Goal: Obtain resource: Download file/media

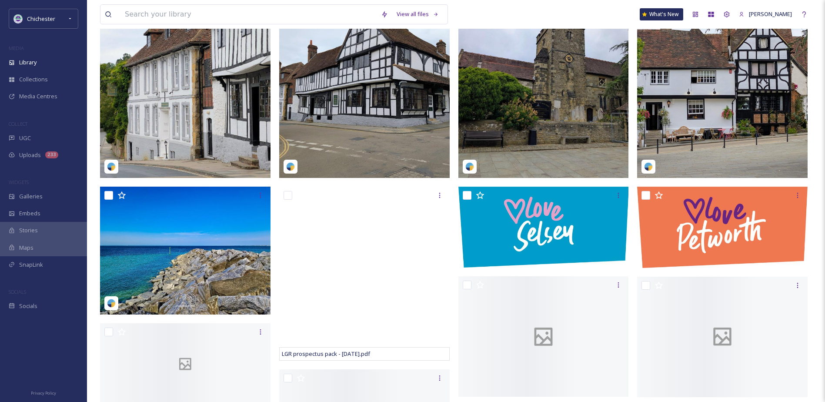
scroll to position [478, 0]
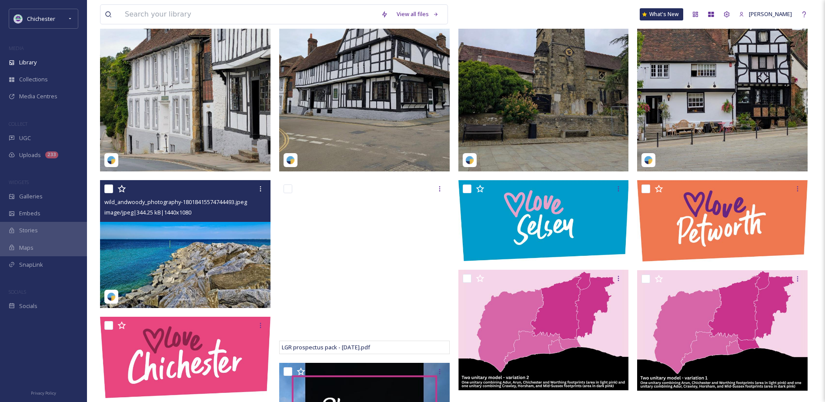
click at [108, 193] on input "checkbox" at bounding box center [108, 188] width 9 height 9
checkbox input "true"
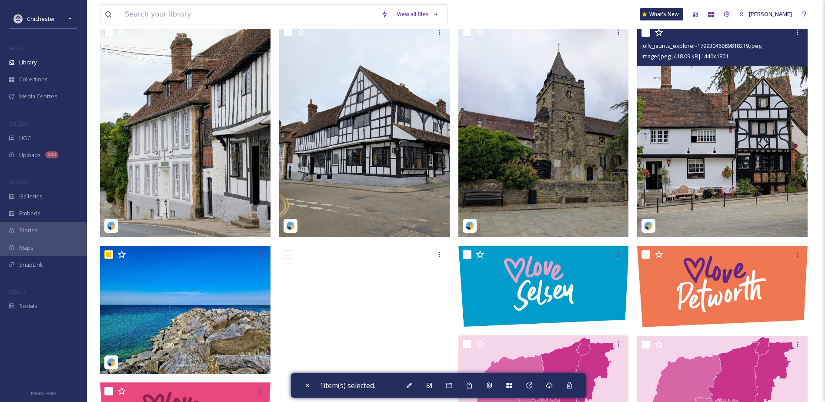
scroll to position [348, 0]
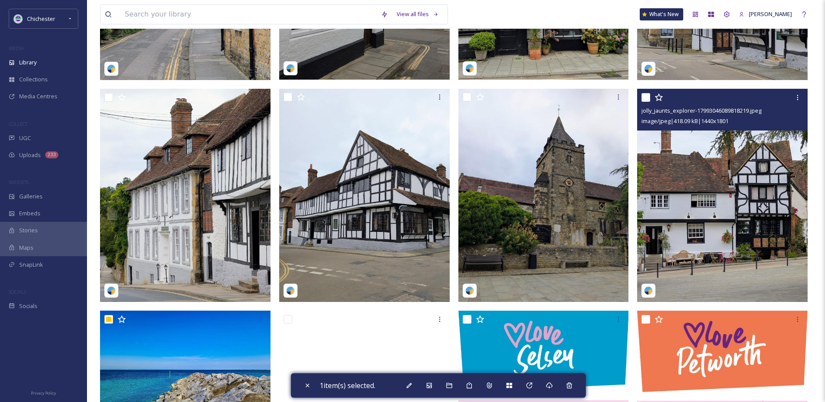
click at [650, 102] on input "checkbox" at bounding box center [646, 97] width 9 height 9
checkbox input "true"
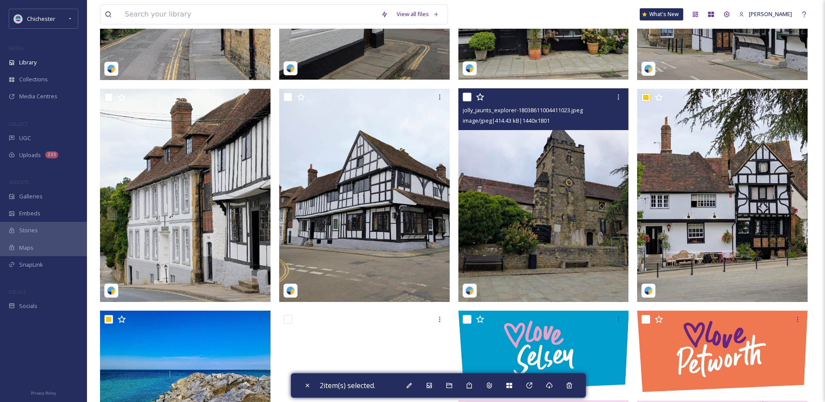
click at [469, 101] on input "checkbox" at bounding box center [467, 97] width 9 height 9
checkbox input "true"
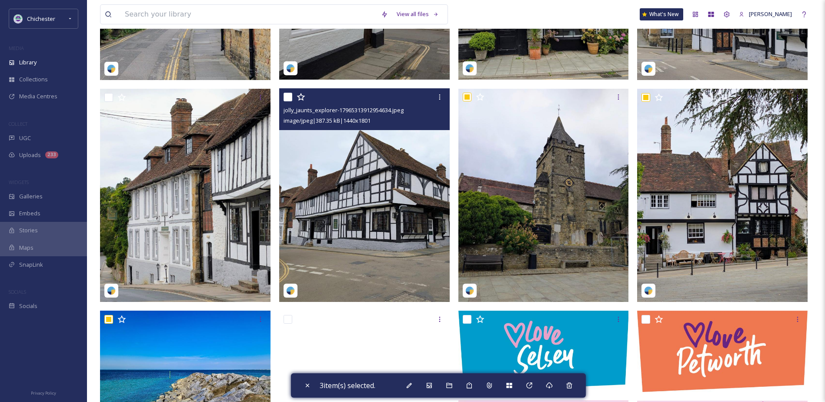
click at [289, 101] on input "checkbox" at bounding box center [288, 97] width 9 height 9
checkbox input "true"
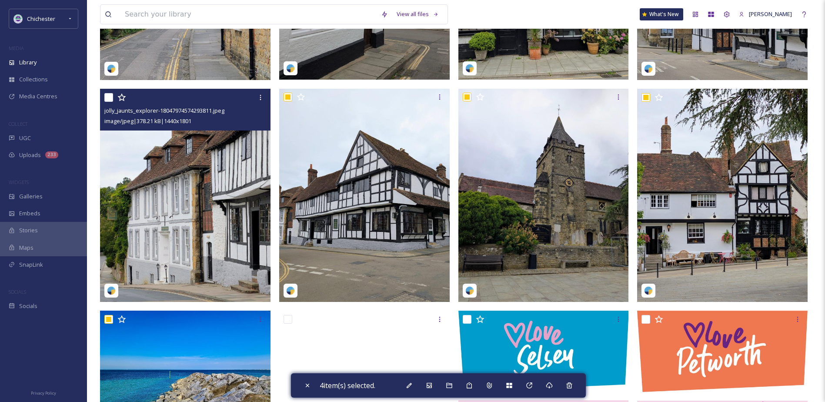
click at [105, 102] on input "checkbox" at bounding box center [108, 97] width 9 height 9
checkbox input "true"
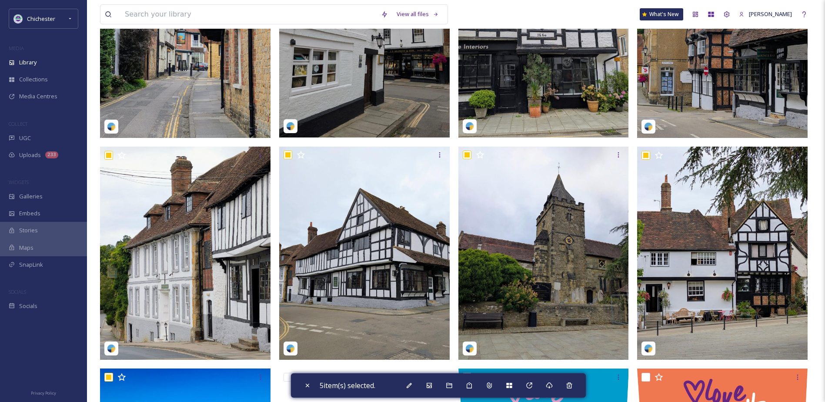
scroll to position [174, 0]
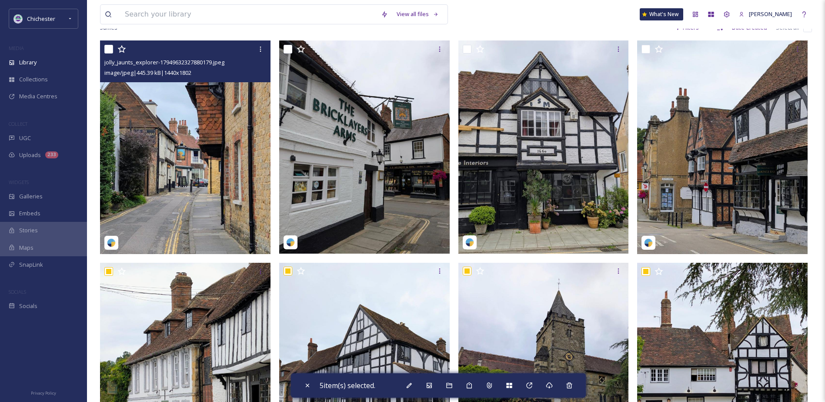
click at [112, 54] on input "checkbox" at bounding box center [108, 49] width 9 height 9
checkbox input "true"
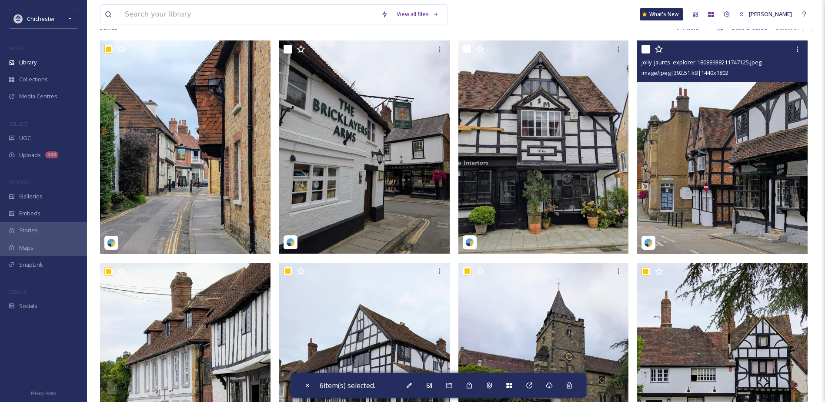
click at [644, 54] on input "checkbox" at bounding box center [646, 49] width 9 height 9
checkbox input "true"
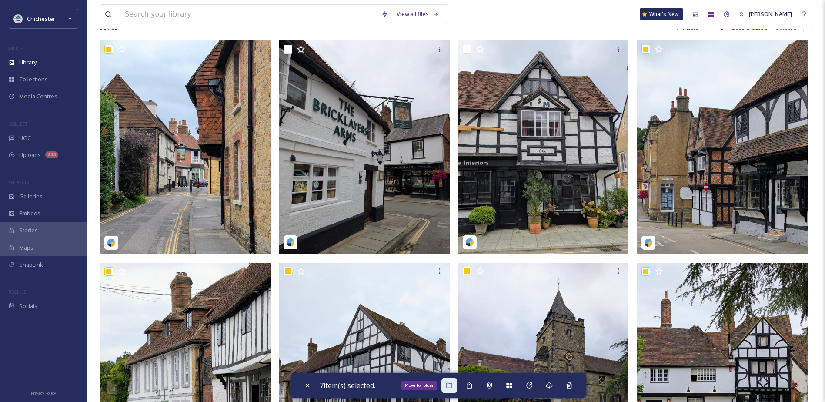
click at [452, 388] on icon at bounding box center [449, 385] width 6 height 5
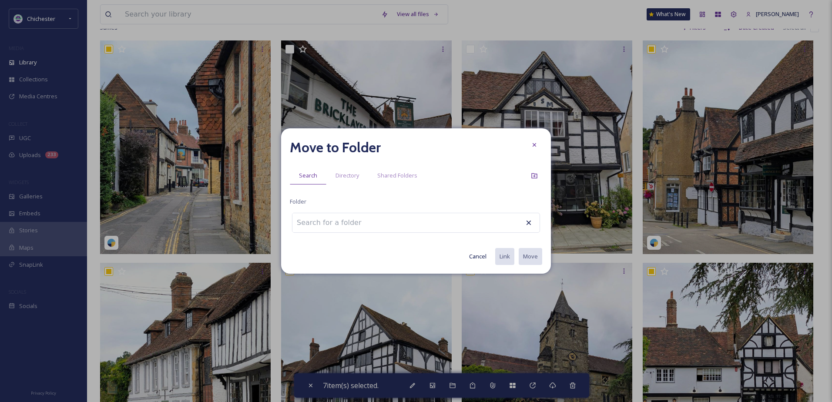
click at [385, 221] on div at bounding box center [416, 223] width 248 height 20
click at [349, 225] on input at bounding box center [340, 222] width 96 height 19
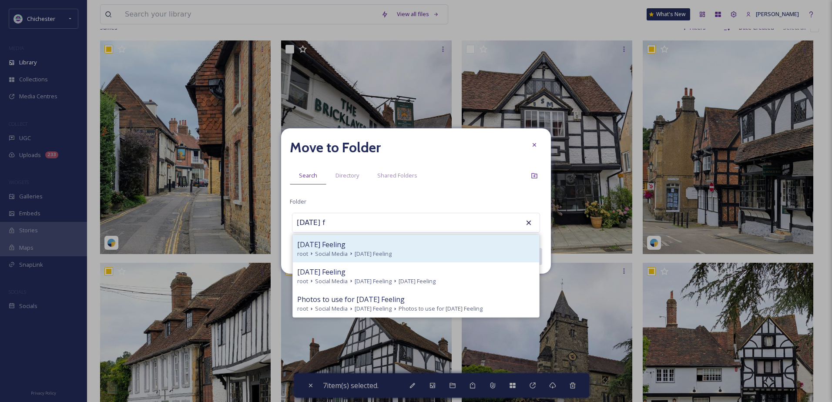
click at [357, 250] on span "[DATE] Feeling" at bounding box center [372, 254] width 37 height 8
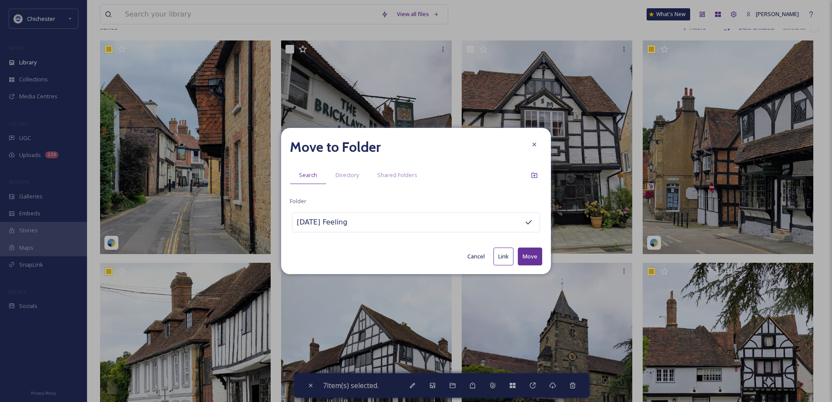
click at [430, 226] on div "[DATE] Feeling" at bounding box center [416, 222] width 248 height 20
drag, startPoint x: 364, startPoint y: 222, endPoint x: 274, endPoint y: 226, distance: 90.1
click at [274, 226] on div "Move to Folder Search Directory Shared Folders Folder [DATE] Feeling Cancel Lin…" at bounding box center [416, 201] width 832 height 402
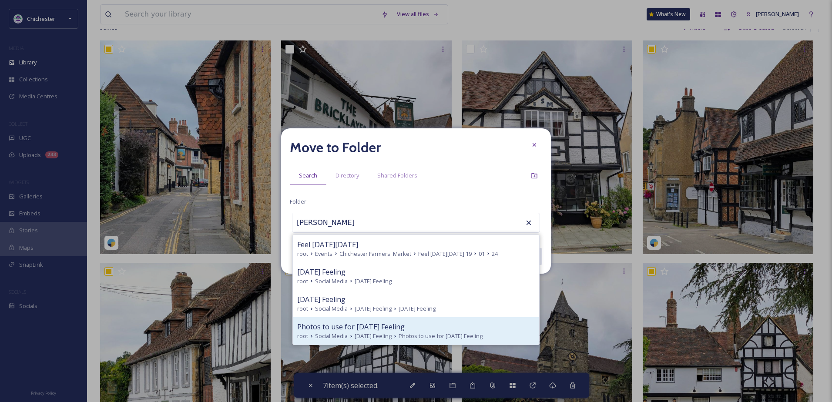
click at [352, 331] on span "Photos to use for [DATE] Feeling" at bounding box center [350, 326] width 107 height 10
type input "Photos to use for [DATE] Feeling"
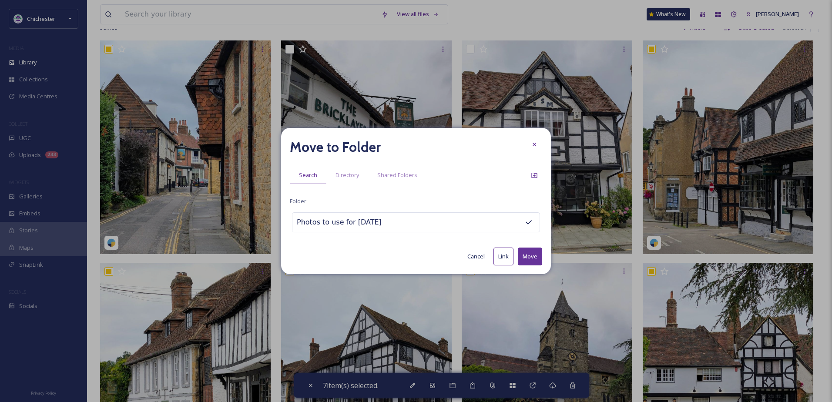
click at [522, 262] on button "Move" at bounding box center [530, 256] width 24 height 18
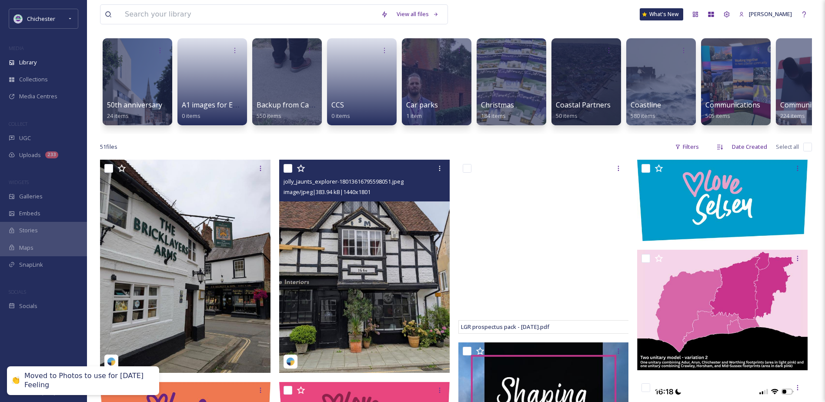
scroll to position [43, 0]
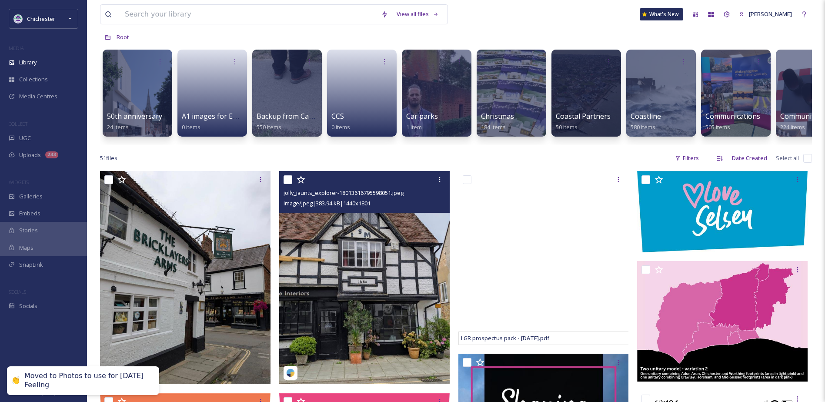
click at [286, 184] on input "checkbox" at bounding box center [288, 179] width 9 height 9
checkbox input "true"
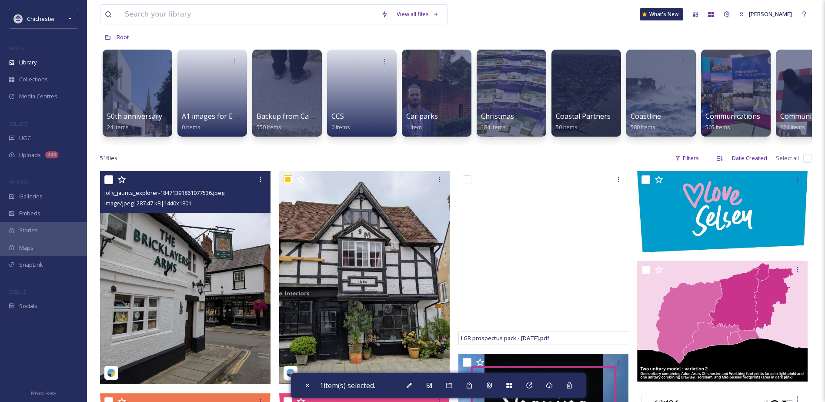
click at [105, 184] on input "checkbox" at bounding box center [108, 179] width 9 height 9
checkbox input "true"
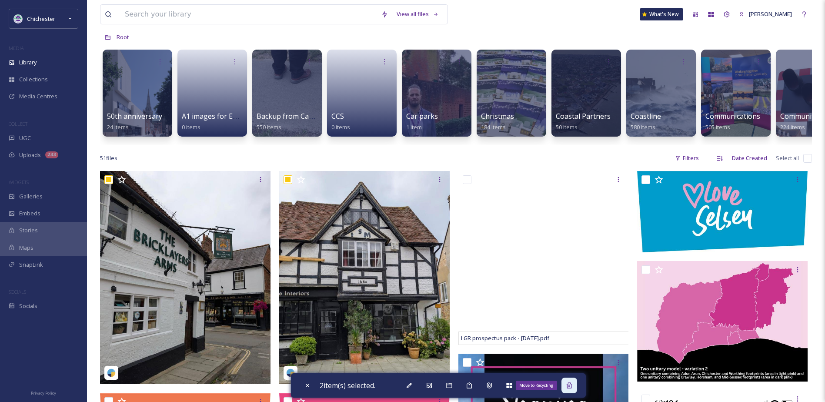
click at [566, 389] on div "Move to Recycling" at bounding box center [570, 386] width 16 height 16
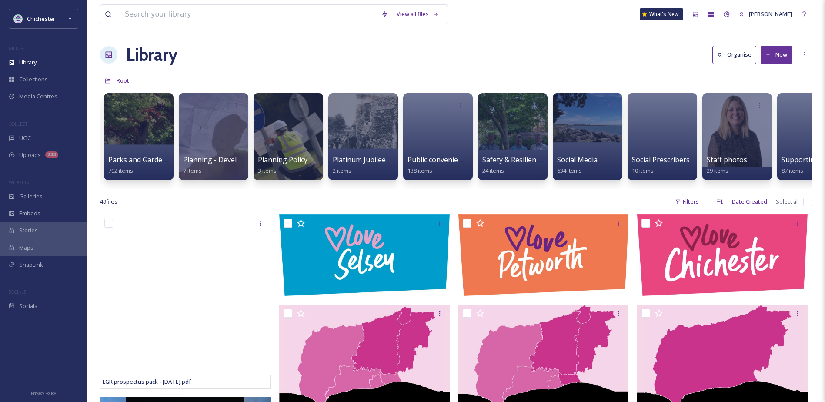
scroll to position [0, 2823]
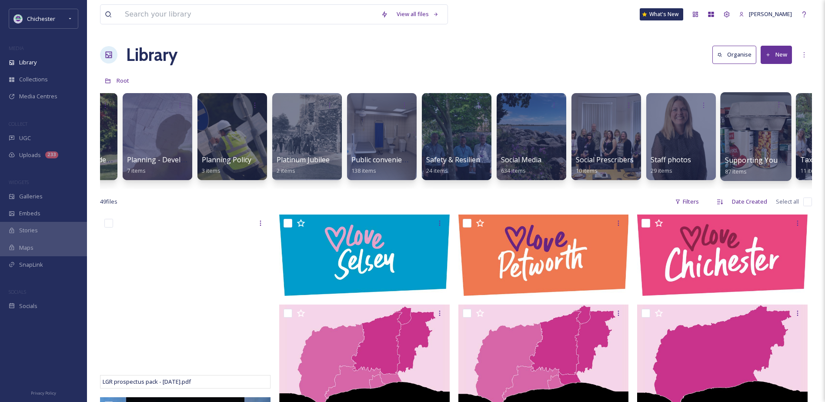
click at [737, 135] on div at bounding box center [755, 136] width 71 height 89
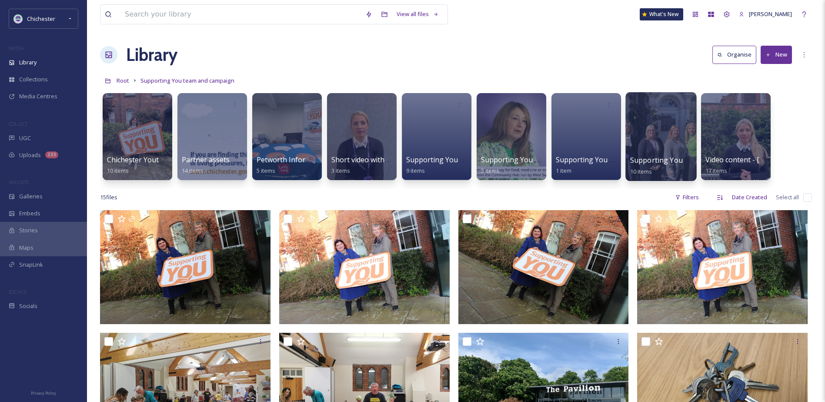
click at [675, 128] on div at bounding box center [660, 136] width 71 height 89
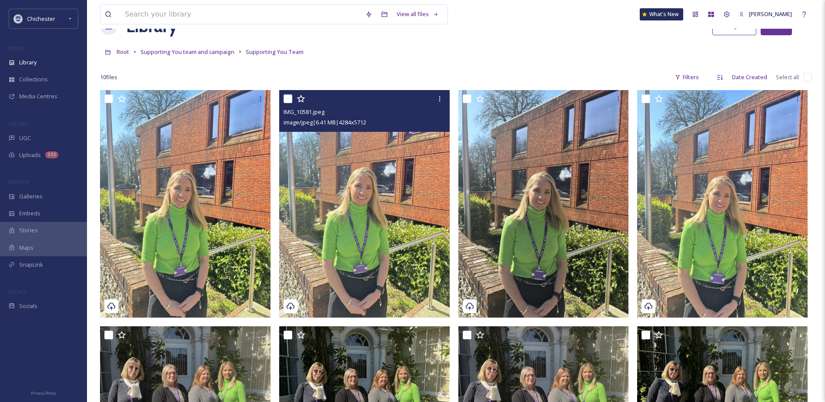
scroll to position [87, 0]
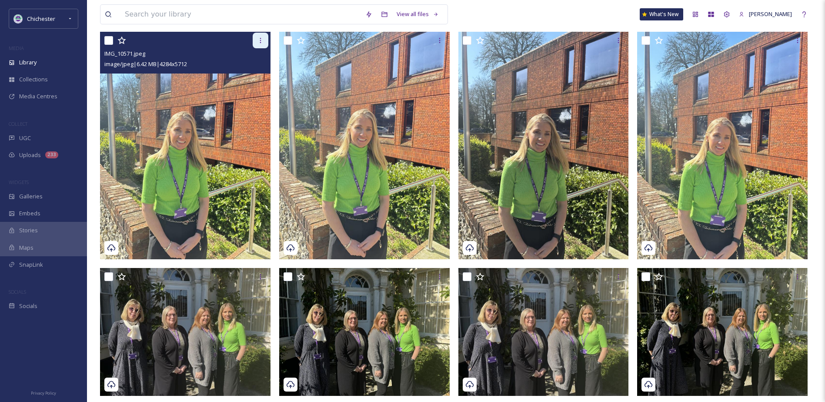
click at [264, 41] on icon at bounding box center [260, 40] width 7 height 7
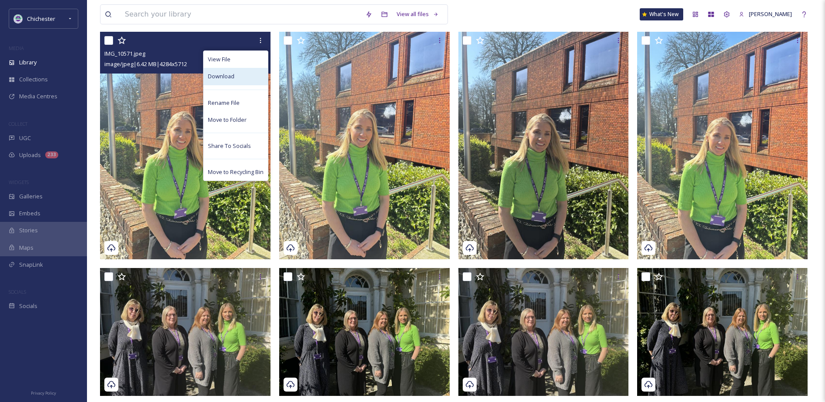
click at [244, 76] on div "Download" at bounding box center [236, 76] width 64 height 17
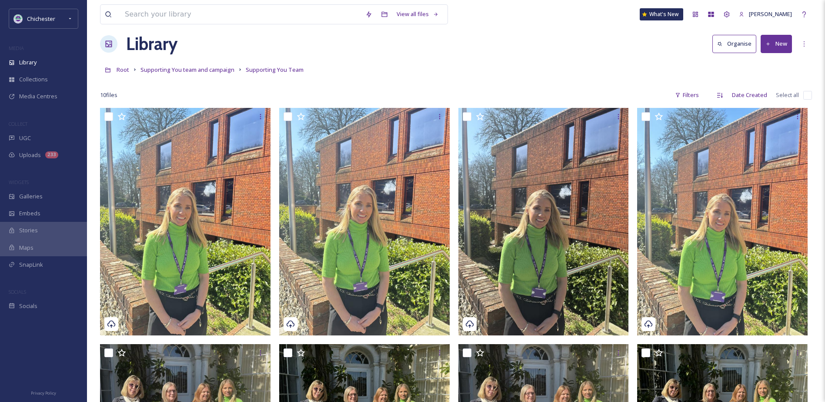
scroll to position [0, 0]
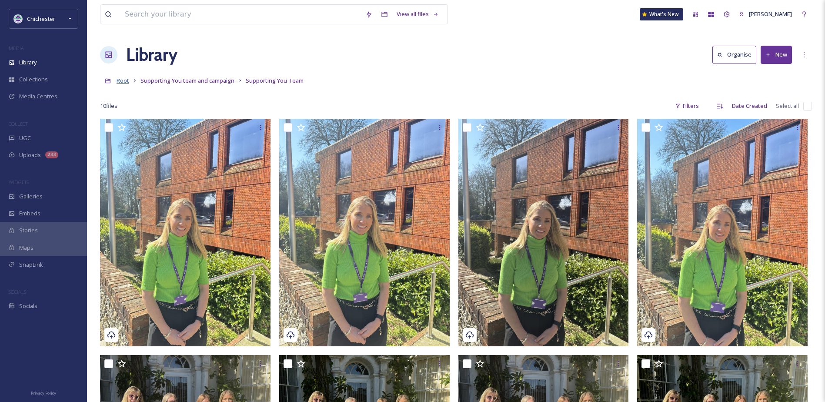
click at [128, 80] on span "Root" at bounding box center [123, 81] width 13 height 8
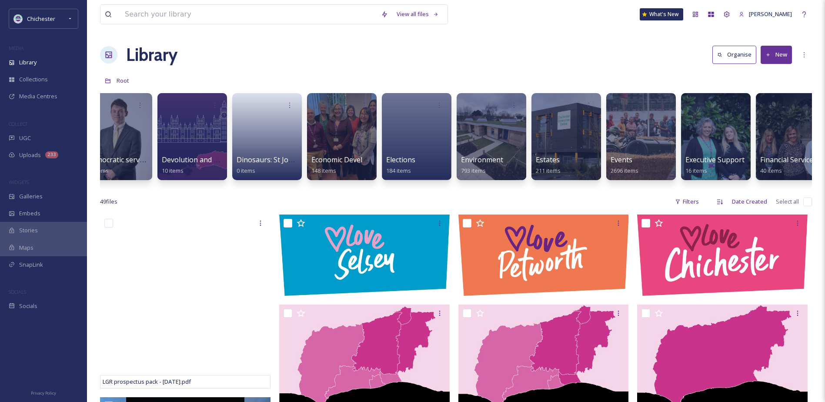
scroll to position [0, 630]
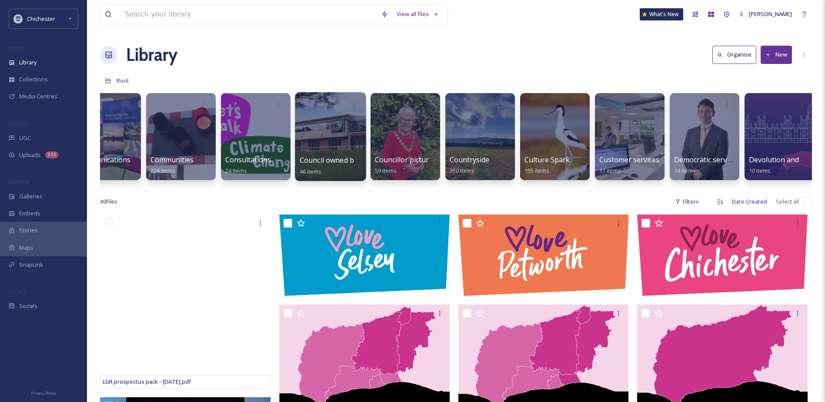
click at [339, 145] on div at bounding box center [330, 136] width 71 height 89
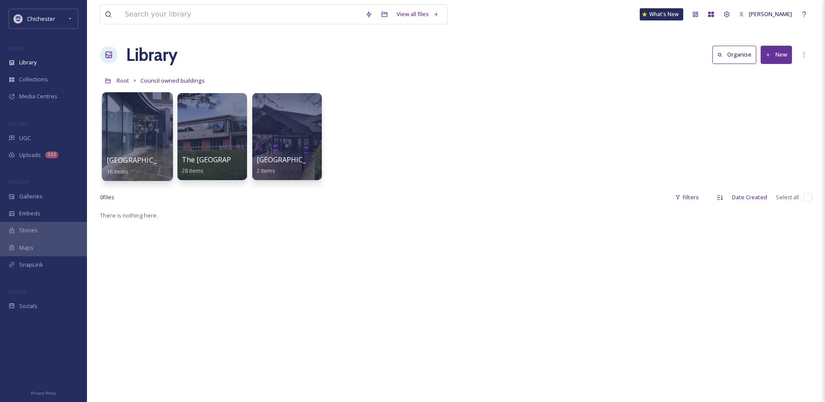
click at [137, 142] on div at bounding box center [137, 136] width 71 height 89
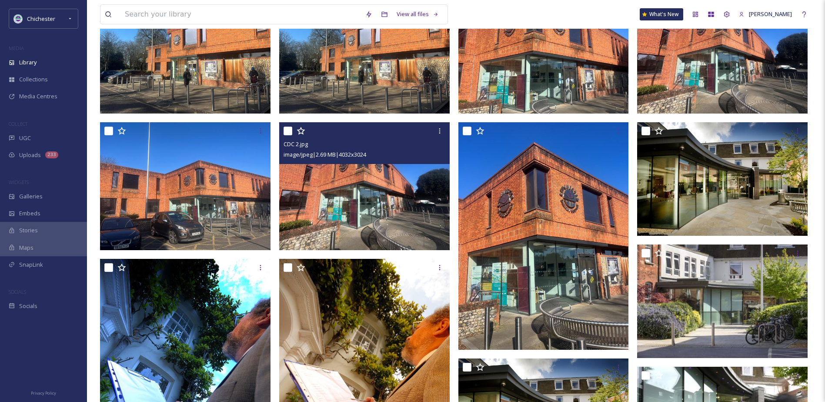
scroll to position [130, 0]
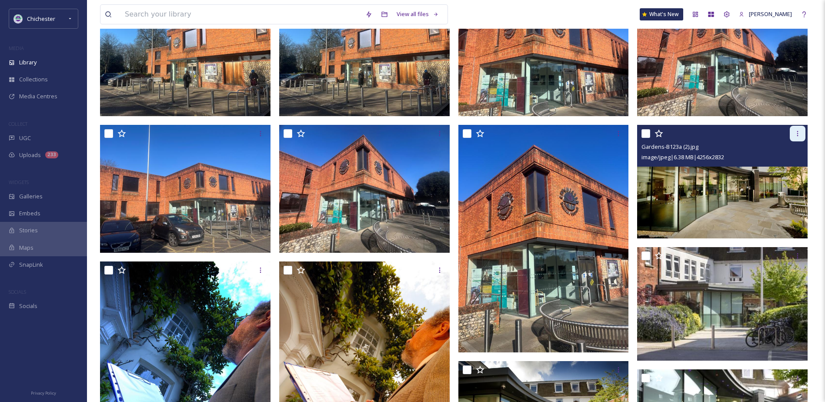
click at [794, 131] on icon at bounding box center [797, 133] width 7 height 7
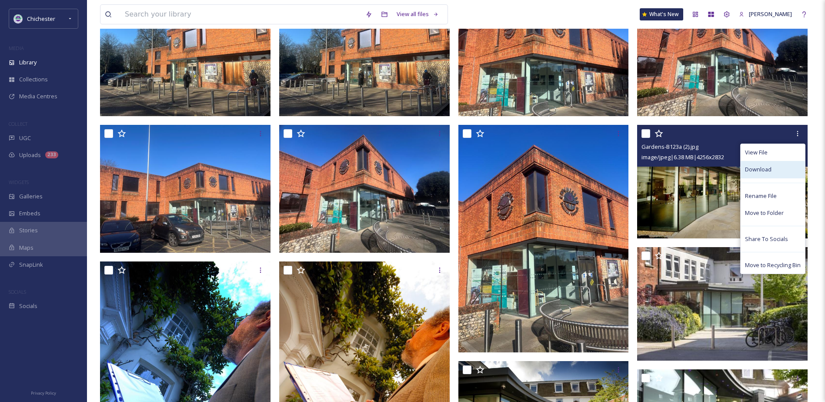
click at [762, 166] on span "Download" at bounding box center [758, 169] width 27 height 8
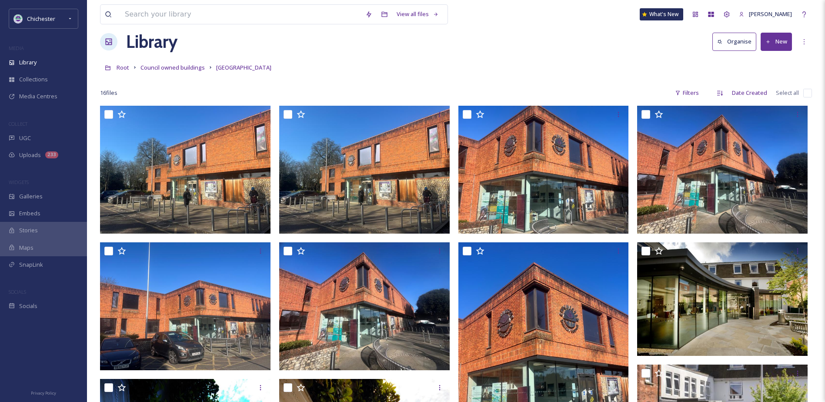
scroll to position [0, 0]
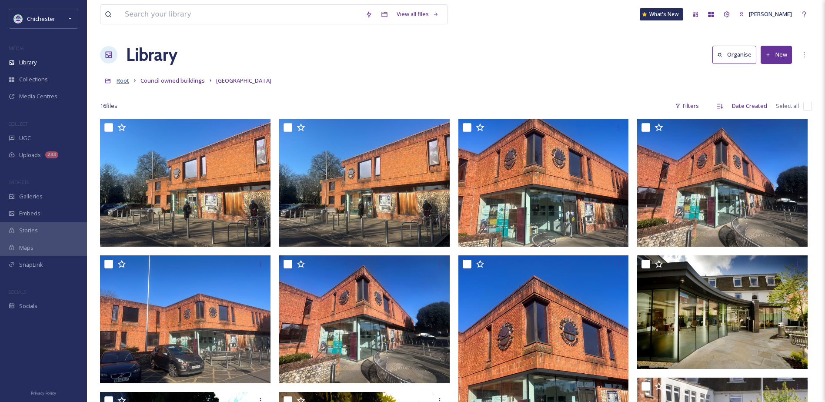
click at [130, 82] on div "Root Council owned buildings [GEOGRAPHIC_DATA]" at bounding box center [456, 80] width 712 height 17
click at [127, 81] on span "Root" at bounding box center [123, 81] width 13 height 8
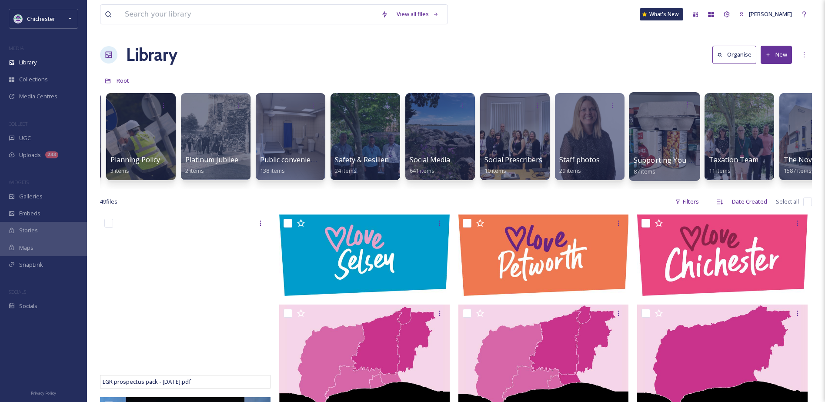
scroll to position [0, 2923]
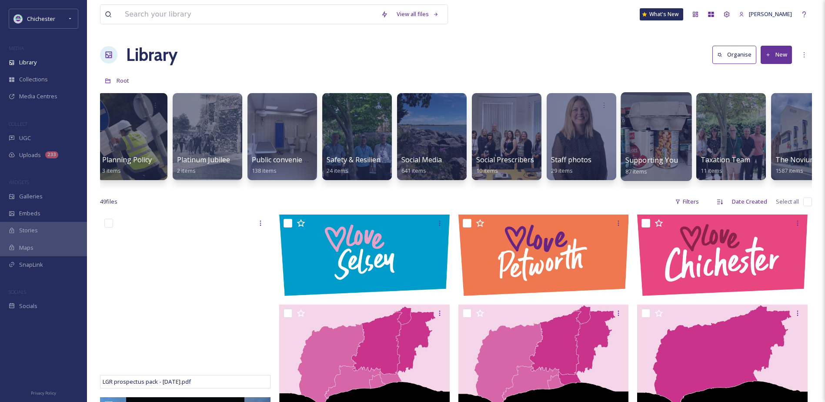
click at [669, 138] on div at bounding box center [656, 136] width 71 height 89
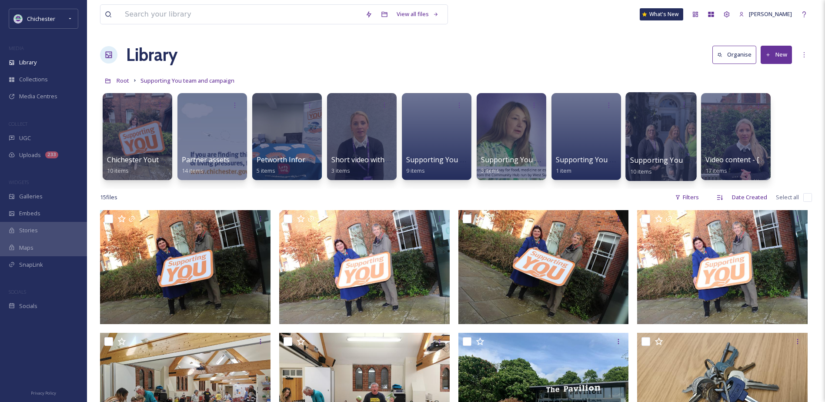
click at [666, 125] on div at bounding box center [660, 136] width 71 height 89
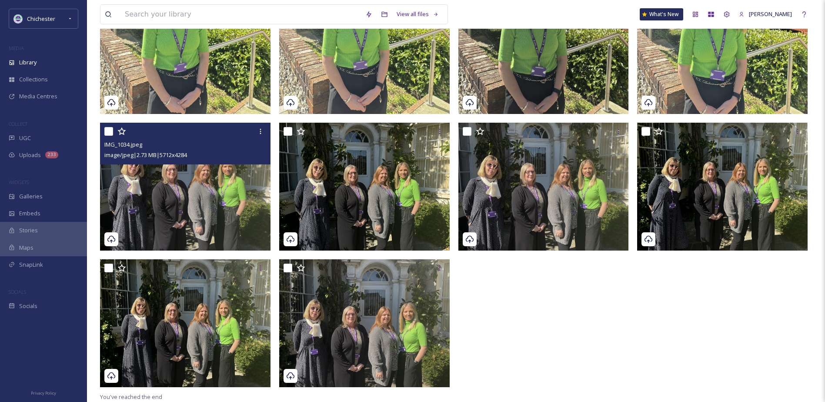
scroll to position [15, 0]
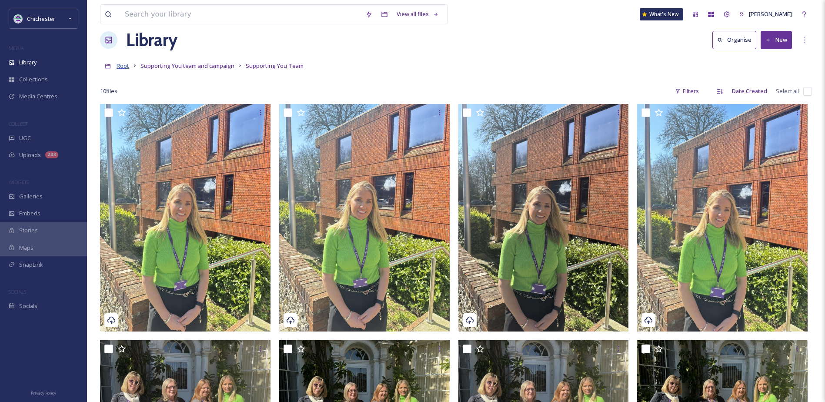
click at [119, 62] on span "Root" at bounding box center [123, 66] width 13 height 8
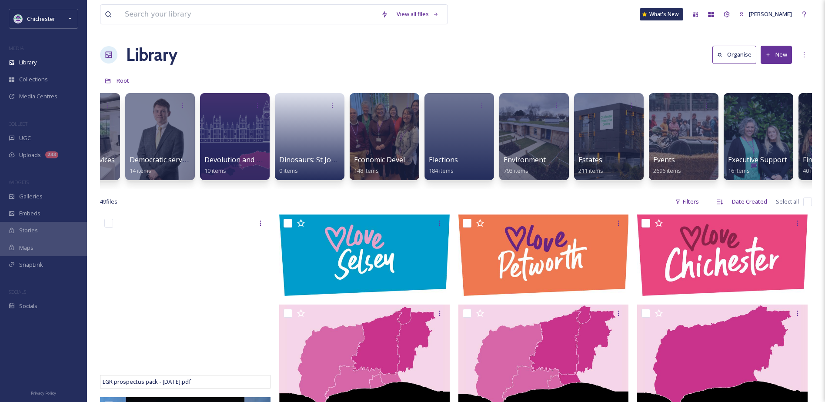
scroll to position [0, 1153]
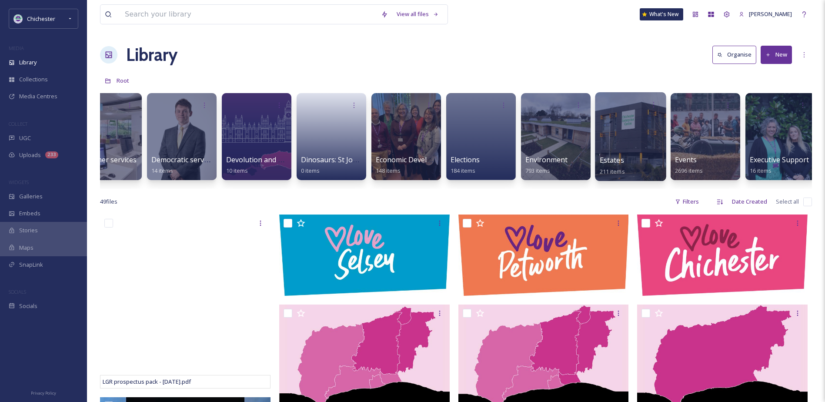
click at [630, 141] on div at bounding box center [630, 136] width 71 height 89
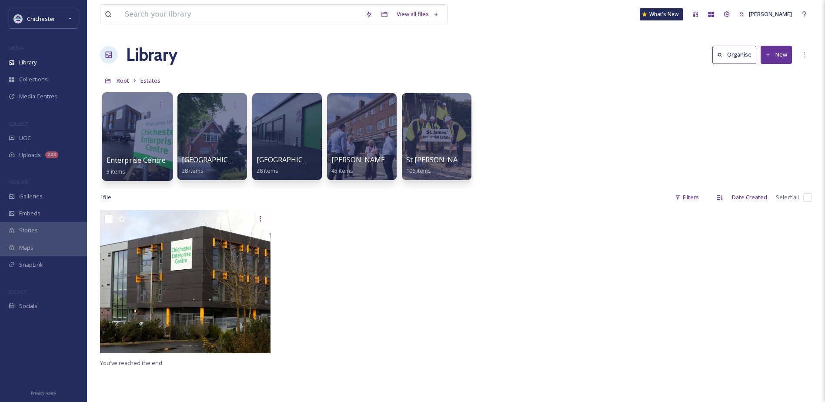
click at [134, 134] on div at bounding box center [137, 136] width 71 height 89
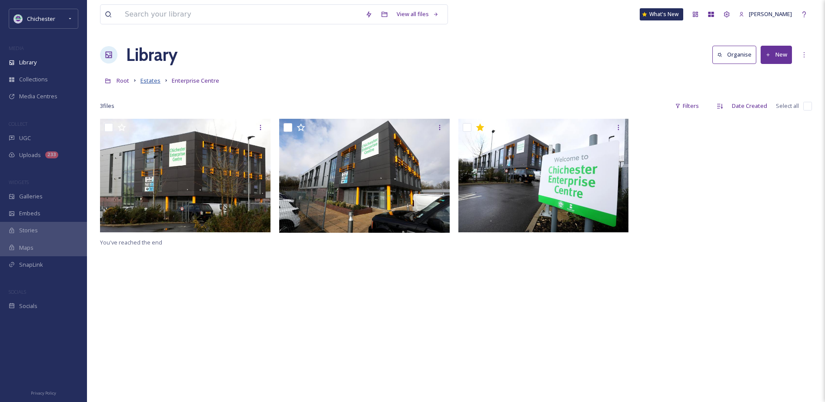
click at [152, 80] on span "Estates" at bounding box center [150, 81] width 20 height 8
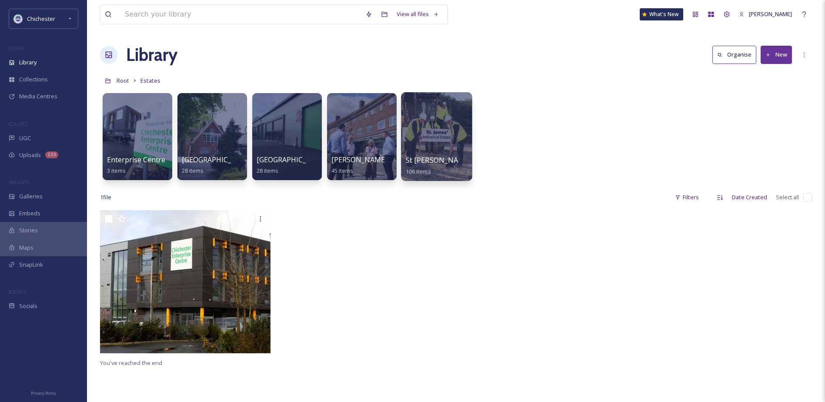
click at [425, 129] on div at bounding box center [436, 136] width 71 height 89
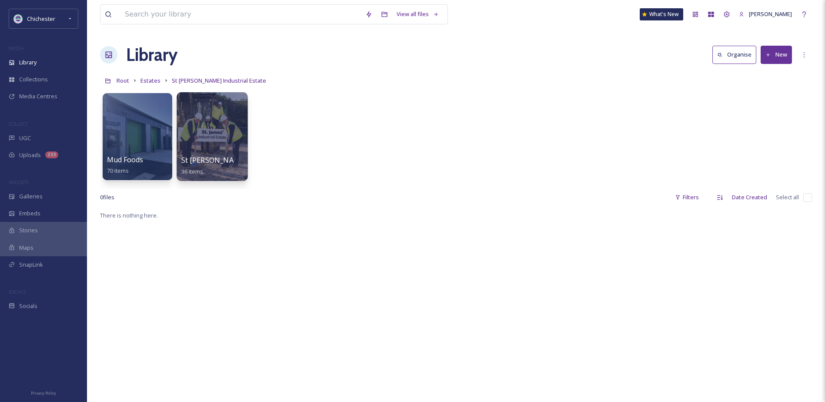
click at [214, 134] on div at bounding box center [212, 136] width 71 height 89
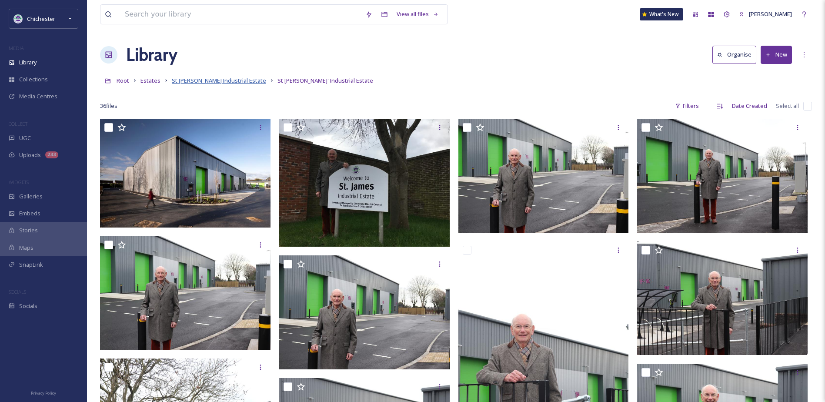
click at [205, 82] on span "St [PERSON_NAME] Industrial Estate" at bounding box center [219, 81] width 94 height 8
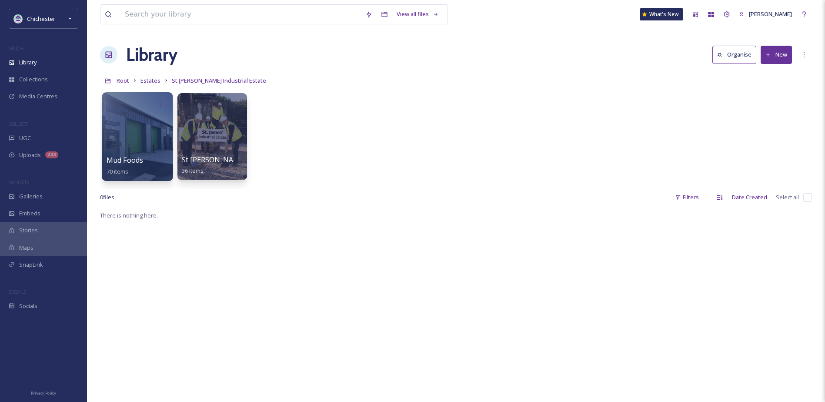
click at [120, 144] on div at bounding box center [137, 136] width 71 height 89
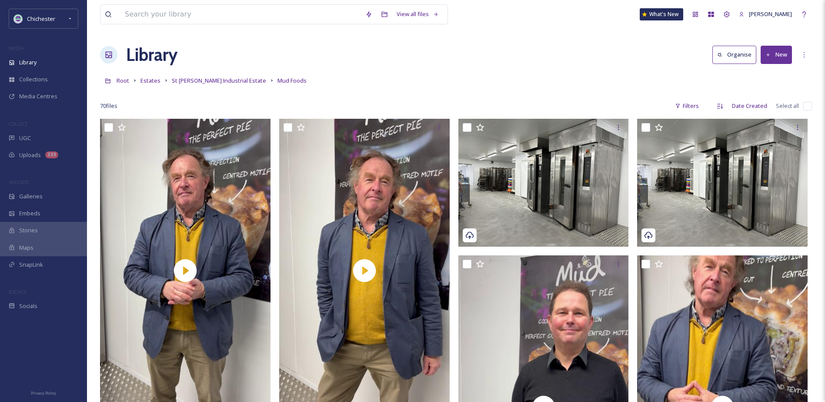
click at [197, 75] on div "Root Estates St [PERSON_NAME] Industrial Estate Mud Foods" at bounding box center [456, 80] width 712 height 17
click at [198, 76] on link "St [PERSON_NAME] Industrial Estate" at bounding box center [219, 80] width 94 height 10
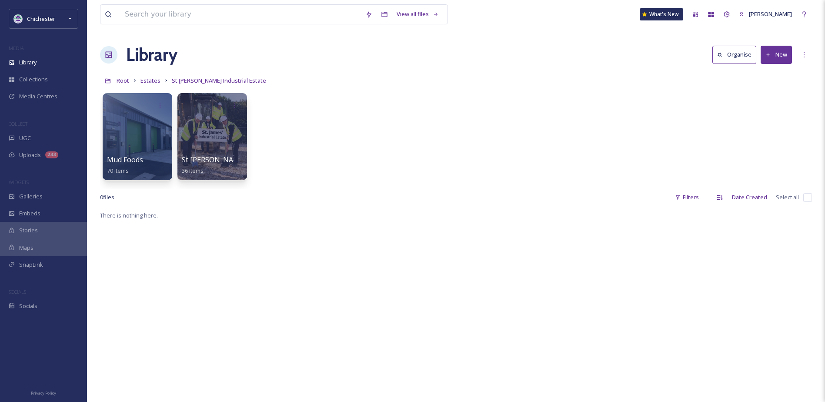
click at [157, 85] on link "Estates" at bounding box center [150, 80] width 20 height 10
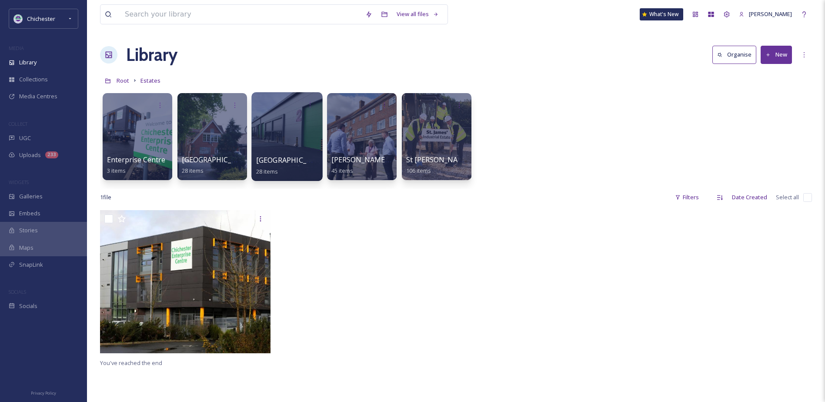
click at [283, 140] on div at bounding box center [286, 136] width 71 height 89
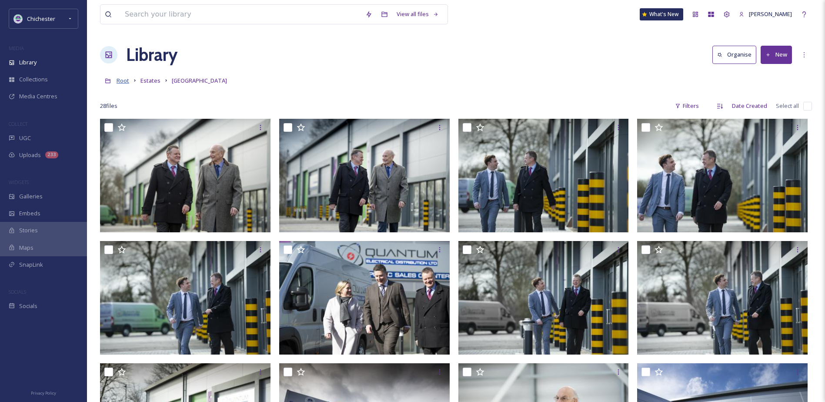
click at [124, 81] on span "Root" at bounding box center [123, 81] width 13 height 8
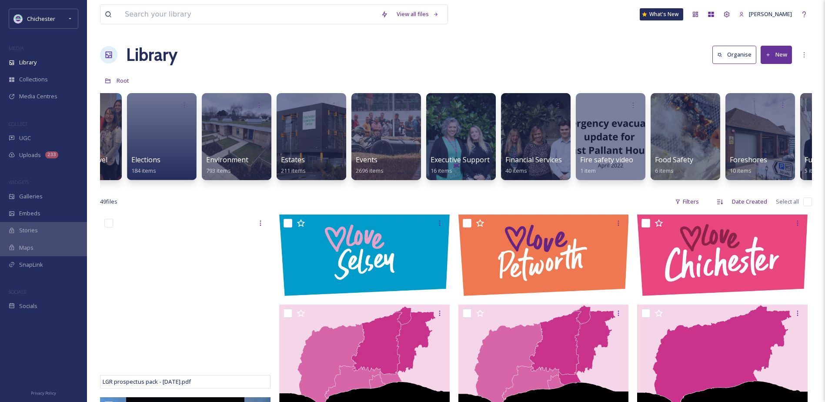
scroll to position [0, 1464]
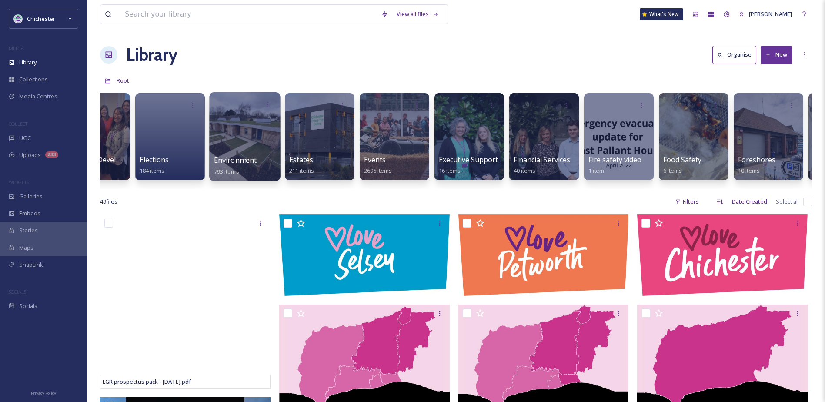
click at [244, 137] on div at bounding box center [244, 136] width 71 height 89
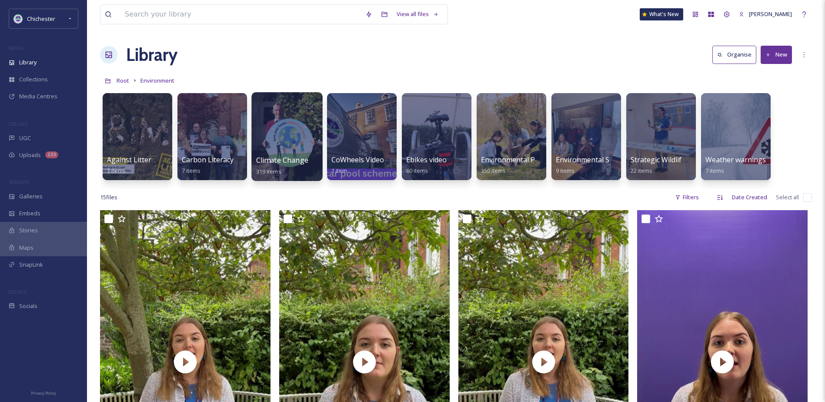
click at [290, 132] on div at bounding box center [286, 136] width 71 height 89
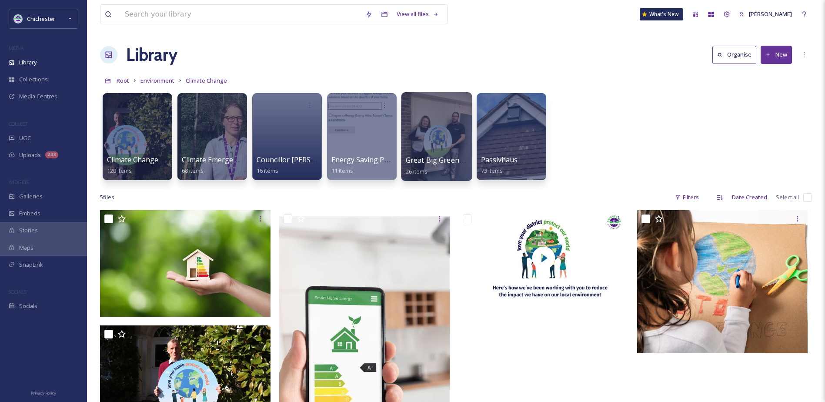
click at [437, 134] on div at bounding box center [436, 136] width 71 height 89
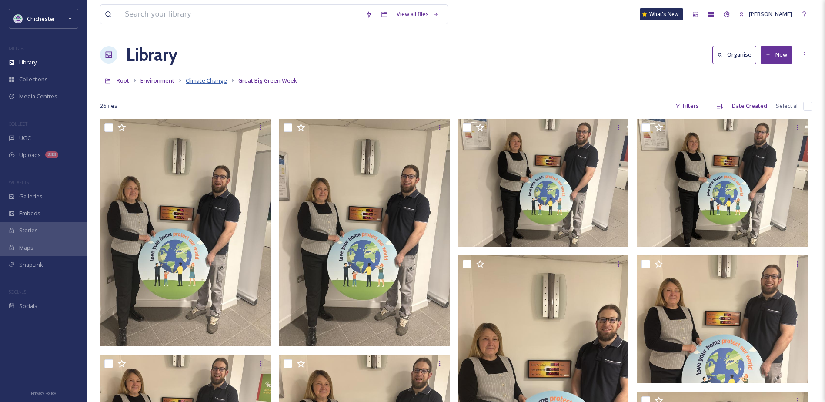
click at [188, 82] on span "Climate Change" at bounding box center [206, 81] width 41 height 8
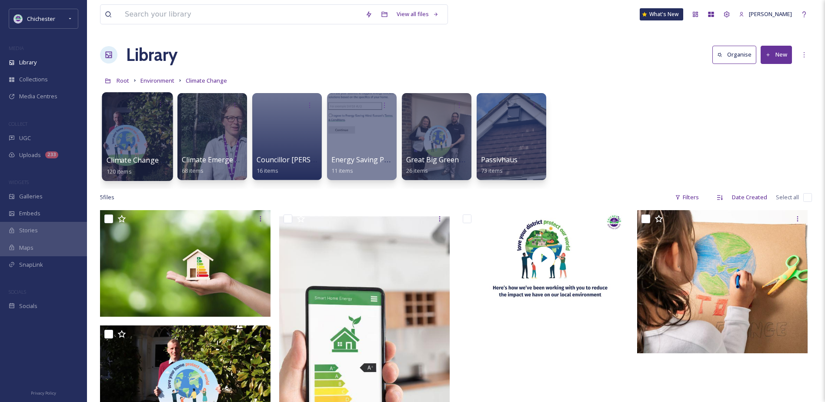
click at [158, 142] on div at bounding box center [137, 136] width 71 height 89
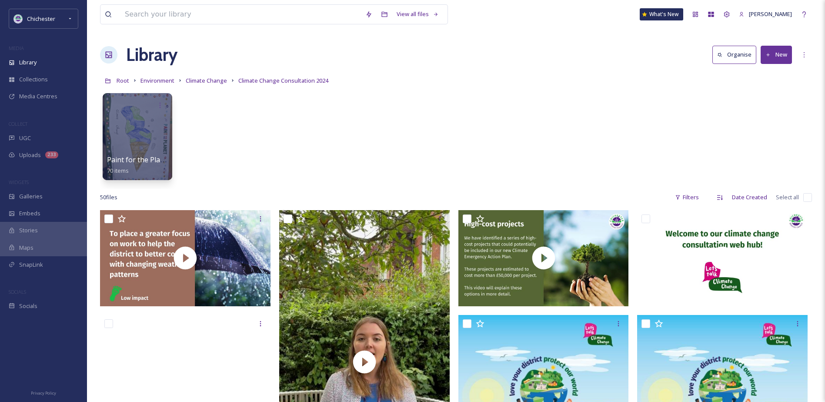
click at [215, 85] on link "Climate Change" at bounding box center [206, 80] width 41 height 10
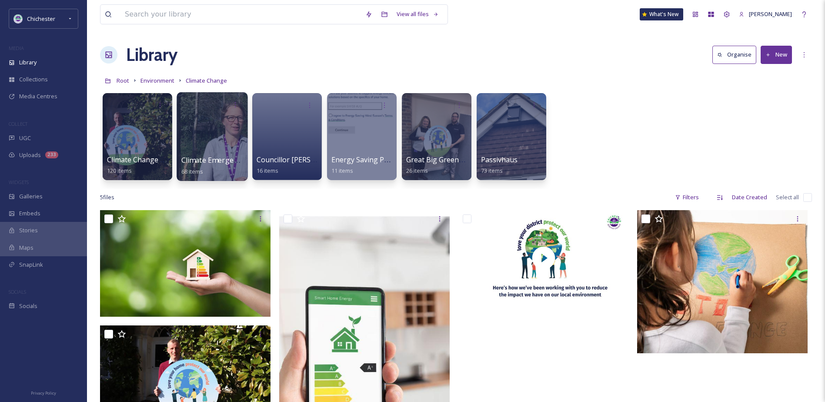
click at [227, 131] on div at bounding box center [212, 136] width 71 height 89
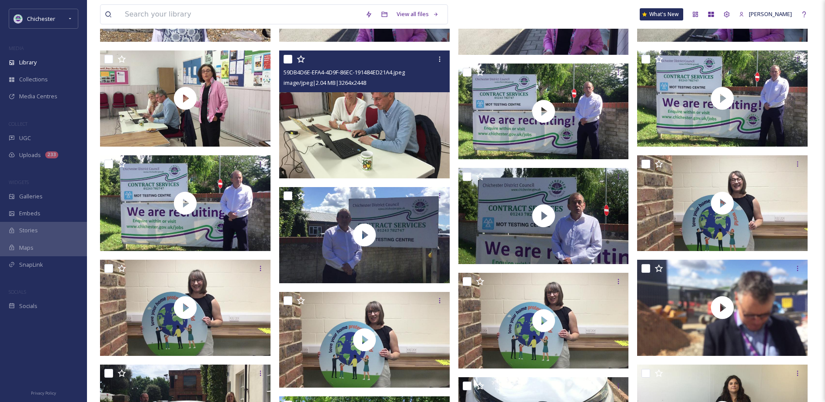
scroll to position [870, 0]
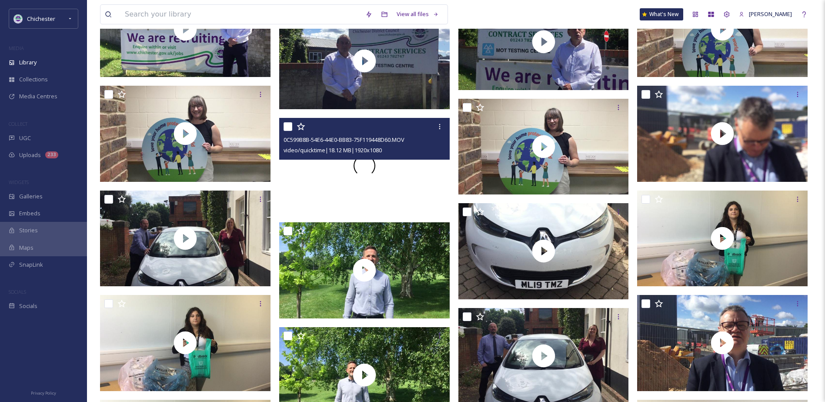
click at [314, 172] on div at bounding box center [364, 166] width 171 height 96
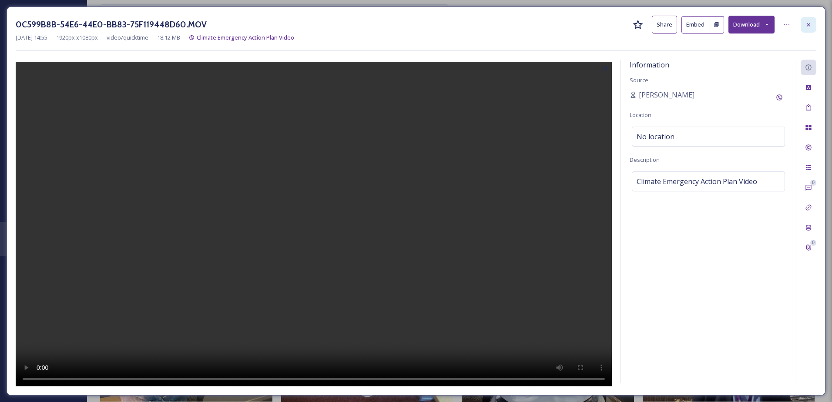
click at [806, 25] on icon at bounding box center [808, 24] width 7 height 7
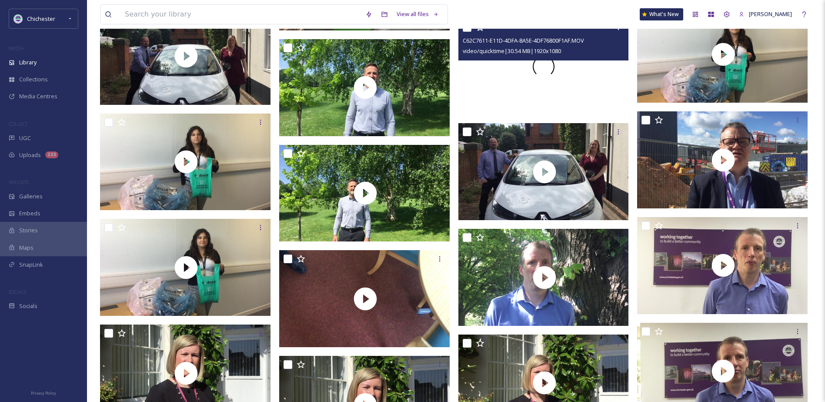
scroll to position [1131, 0]
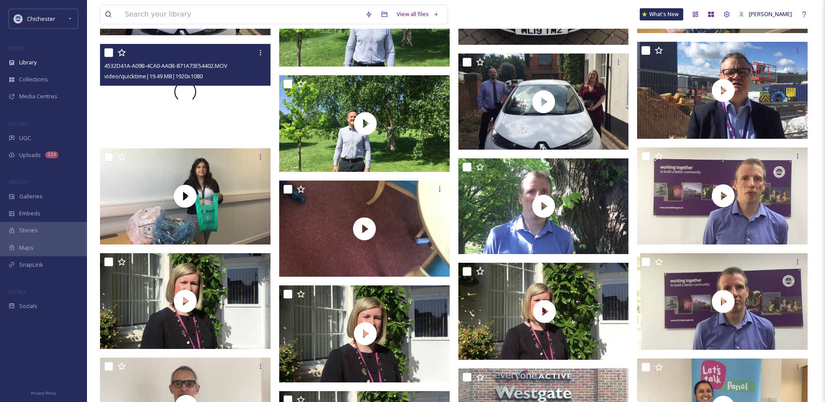
click at [227, 117] on div at bounding box center [185, 92] width 171 height 96
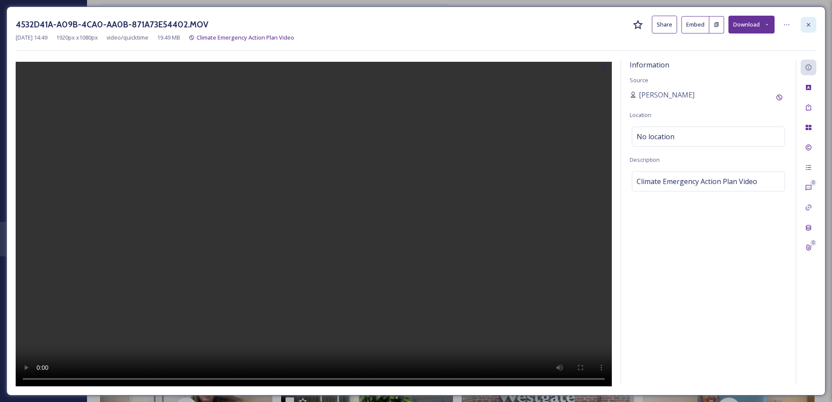
click at [802, 20] on div at bounding box center [808, 25] width 16 height 16
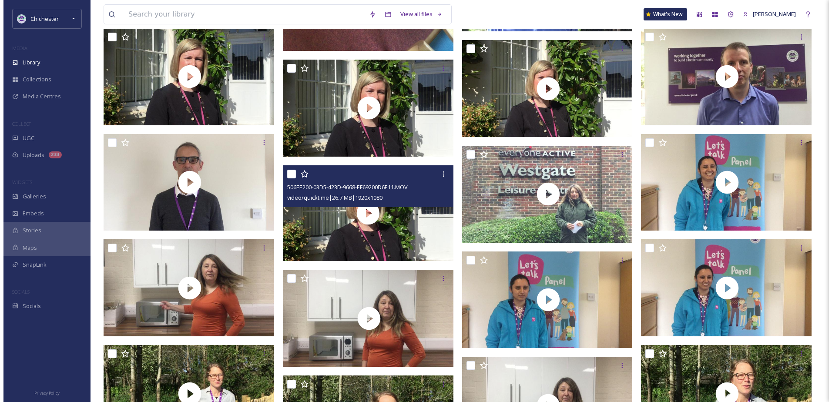
scroll to position [1479, 0]
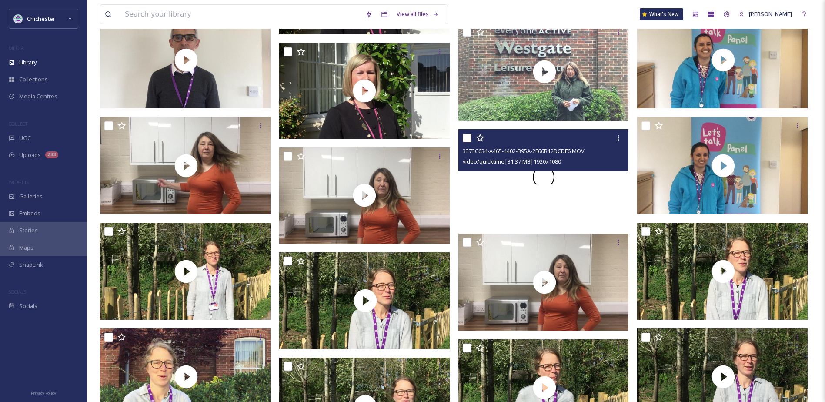
click at [506, 201] on div at bounding box center [543, 177] width 171 height 96
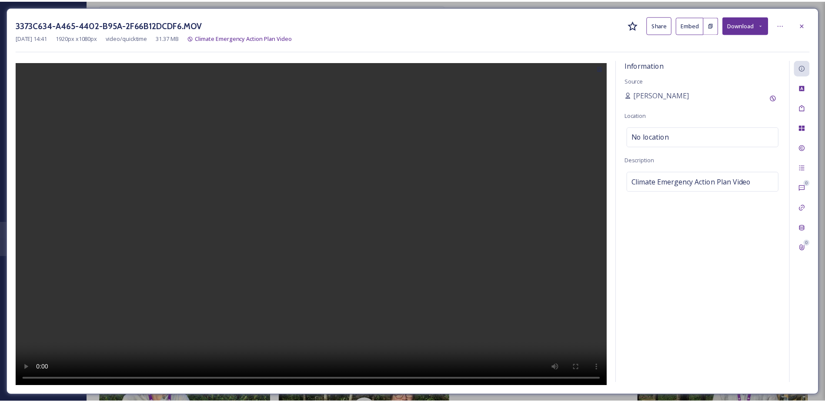
scroll to position [1480, 0]
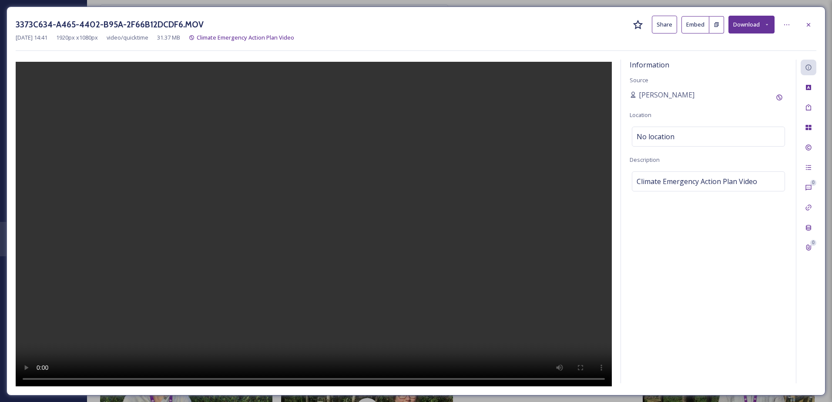
click at [807, 24] on icon at bounding box center [808, 24] width 7 height 7
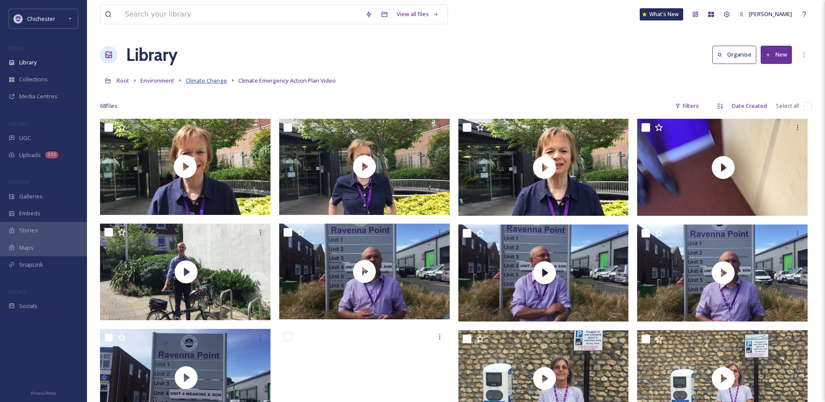
click at [217, 82] on span "Climate Change" at bounding box center [206, 81] width 41 height 8
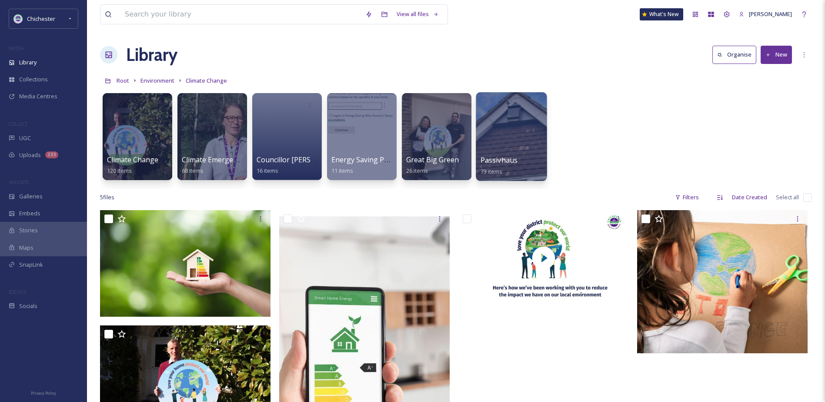
click at [518, 167] on div "Passivhaus 73 items" at bounding box center [512, 166] width 62 height 22
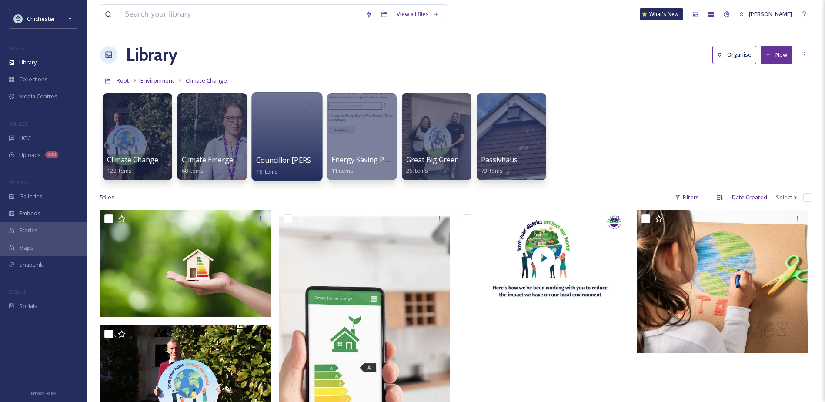
click at [285, 130] on div at bounding box center [286, 136] width 71 height 89
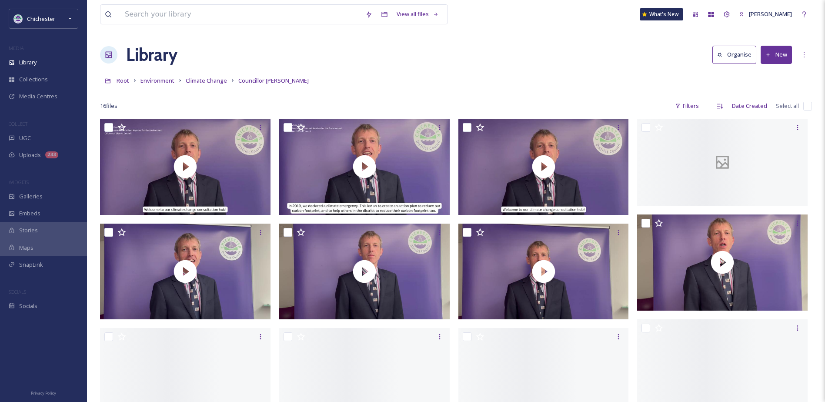
click at [216, 76] on link "Climate Change" at bounding box center [206, 80] width 41 height 10
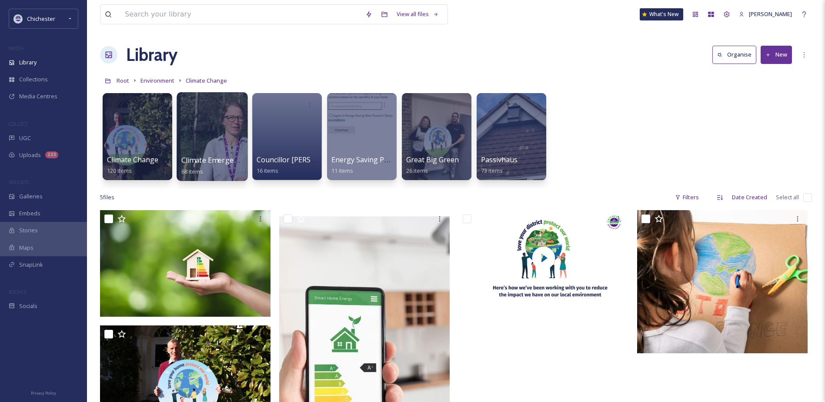
click at [212, 129] on div at bounding box center [212, 136] width 71 height 89
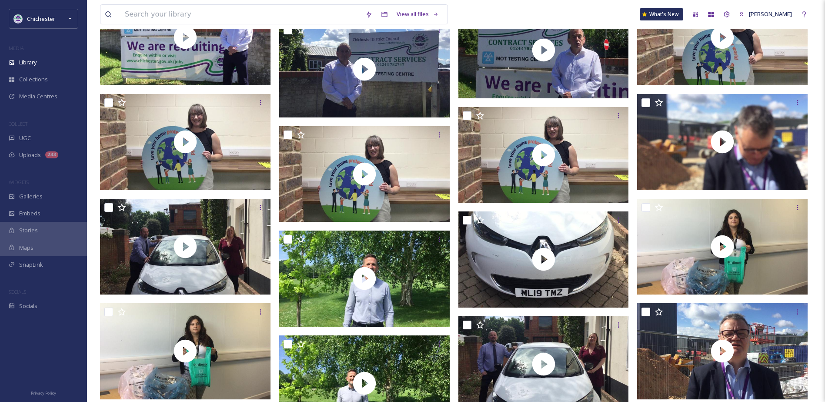
scroll to position [879, 0]
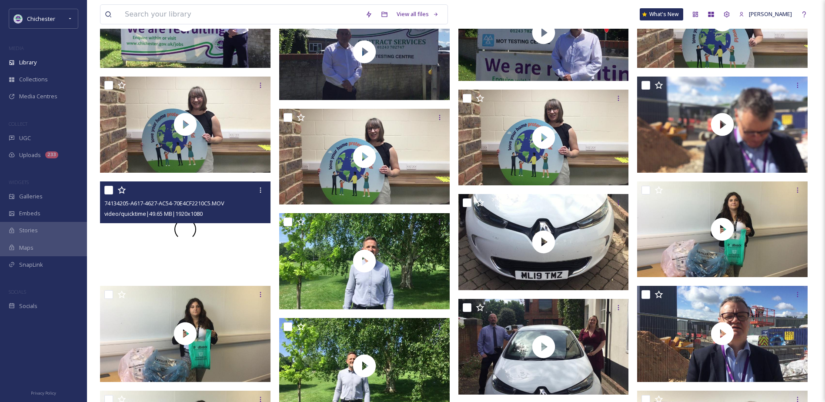
click at [210, 251] on div at bounding box center [185, 229] width 171 height 96
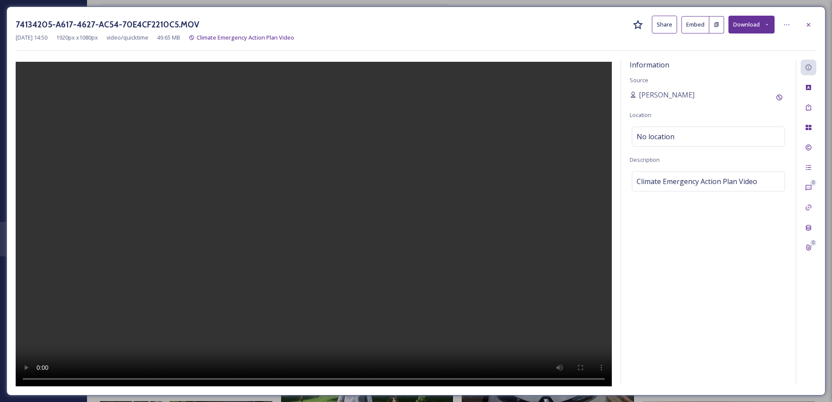
click at [809, 25] on icon at bounding box center [808, 24] width 7 height 7
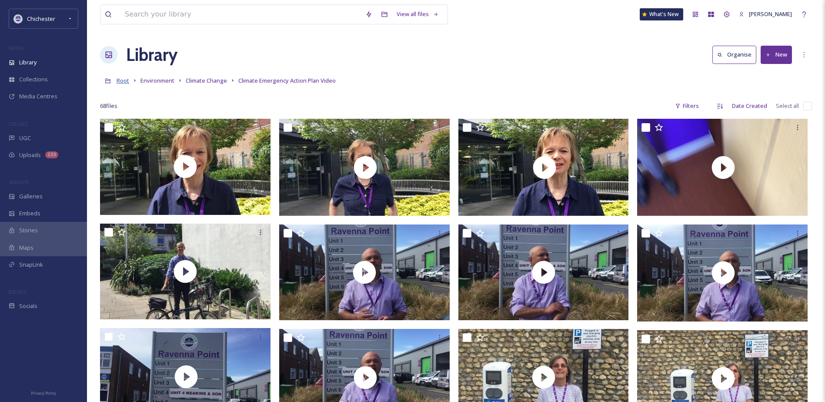
click at [127, 79] on span "Root" at bounding box center [123, 81] width 13 height 8
